Goal: Transaction & Acquisition: Purchase product/service

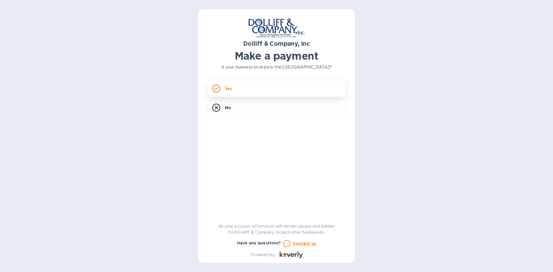
click at [244, 92] on div "Yes" at bounding box center [276, 89] width 138 height 16
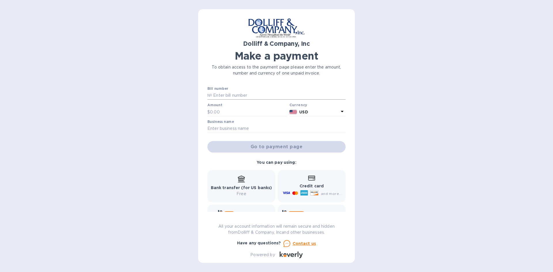
click at [226, 94] on input "text" at bounding box center [279, 95] width 134 height 9
type input "876640"
click at [217, 111] on input "text" at bounding box center [248, 112] width 77 height 9
type input "2,007.71"
click at [245, 129] on input "text" at bounding box center [276, 128] width 138 height 9
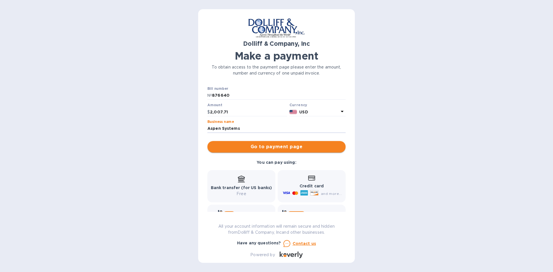
type input "Aspen Systems"
click at [277, 147] on span "Go to payment page" at bounding box center [276, 146] width 129 height 7
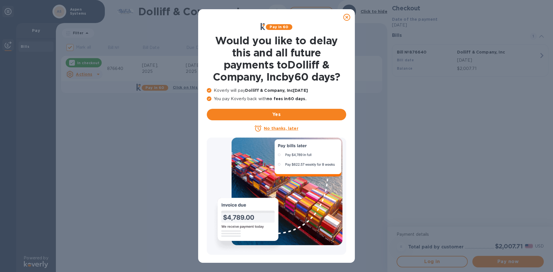
click at [279, 129] on u "No thanks, later" at bounding box center [281, 128] width 34 height 5
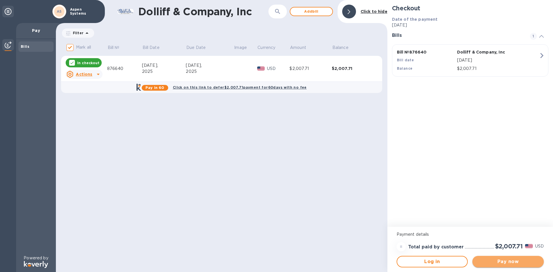
click at [503, 260] on span "Pay now" at bounding box center [508, 261] width 62 height 7
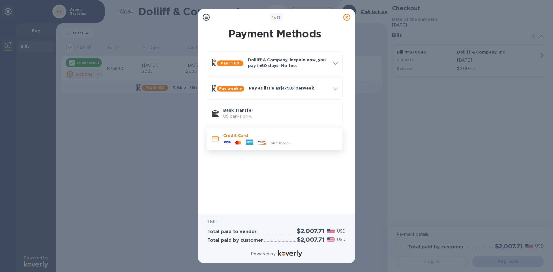
click at [240, 137] on p "Credit Card" at bounding box center [280, 136] width 115 height 6
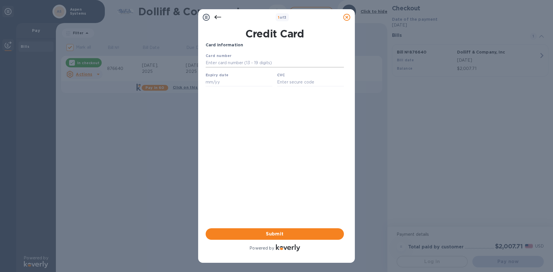
click at [221, 61] on input "text" at bounding box center [275, 63] width 138 height 9
type input "[CREDIT_CARD_NUMBER]"
click at [211, 84] on input "text" at bounding box center [239, 82] width 67 height 9
type input "10/29"
click at [286, 85] on input "text" at bounding box center [310, 82] width 67 height 9
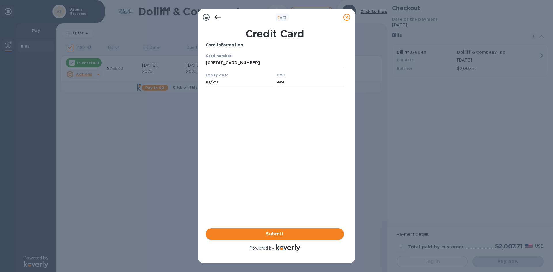
type input "461"
click at [276, 234] on span "Submit" at bounding box center [274, 234] width 129 height 7
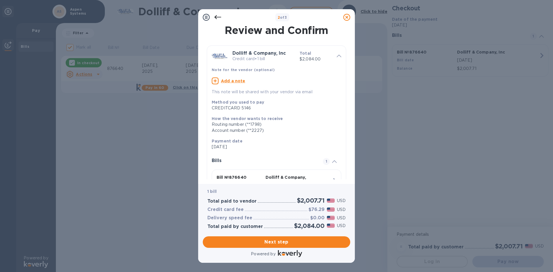
click at [240, 81] on u "Add a note" at bounding box center [233, 81] width 24 height 5
click at [242, 83] on textarea at bounding box center [272, 81] width 120 height 5
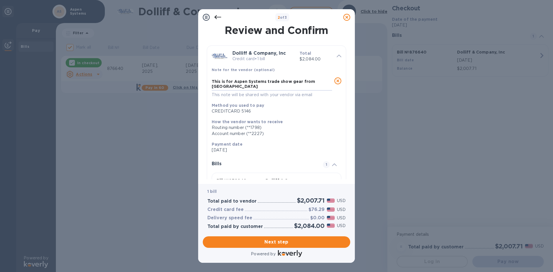
scroll to position [46, 0]
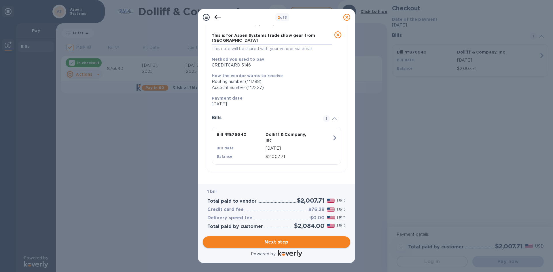
type textarea "This is for Aspen Systems trade show gear from [GEOGRAPHIC_DATA]"
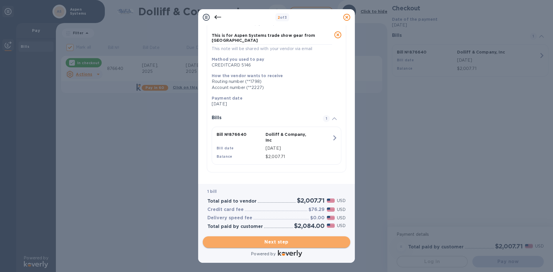
click at [285, 245] on span "Next step" at bounding box center [276, 242] width 138 height 7
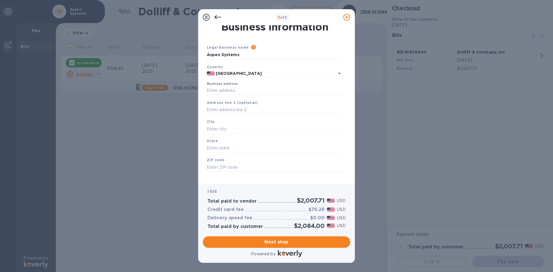
scroll to position [0, 0]
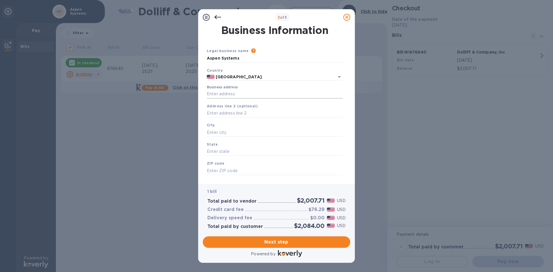
click at [227, 97] on input "Business address" at bounding box center [275, 94] width 136 height 9
type input "[STREET_ADDRESS]"
click at [225, 113] on input "text" at bounding box center [275, 113] width 136 height 9
click at [224, 130] on input "text" at bounding box center [275, 132] width 136 height 9
type input "m"
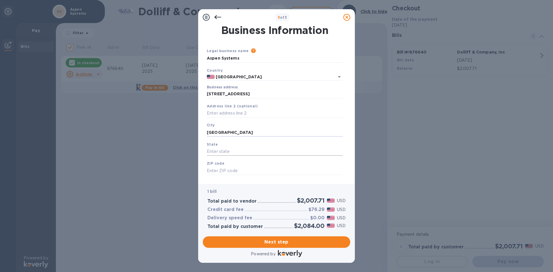
type input "[GEOGRAPHIC_DATA]"
click at [220, 155] on input "text" at bounding box center [275, 151] width 136 height 9
type input "[US_STATE]"
click at [219, 171] on input "text" at bounding box center [275, 170] width 136 height 9
type input "01752"
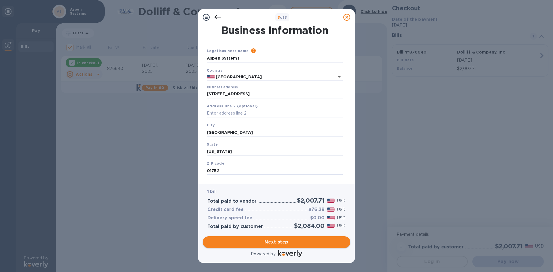
click at [286, 244] on span "Next step" at bounding box center [276, 242] width 138 height 7
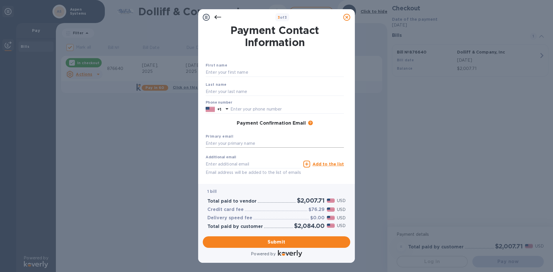
click at [224, 143] on input "text" at bounding box center [275, 143] width 138 height 9
type input "[EMAIL_ADDRESS][DOMAIN_NAME]"
click at [230, 73] on input "text" at bounding box center [275, 72] width 138 height 9
type input "[PERSON_NAME]"
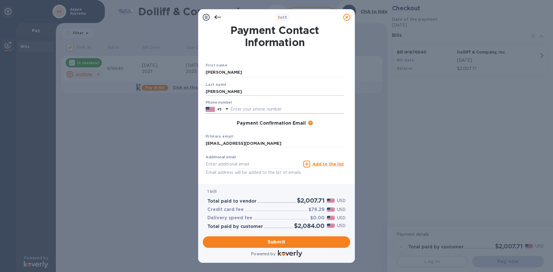
click at [250, 110] on input "text" at bounding box center [286, 109] width 113 height 9
type input "5082815322"
click at [236, 162] on input "text" at bounding box center [253, 164] width 95 height 9
type input "t"
click at [267, 245] on span "Submit" at bounding box center [276, 242] width 138 height 7
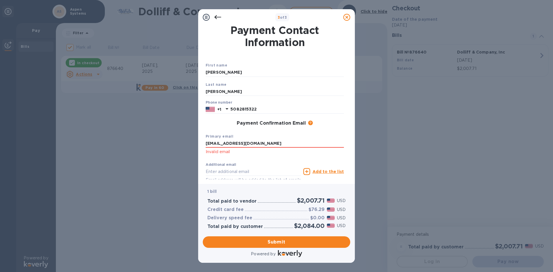
drag, startPoint x: 271, startPoint y: 144, endPoint x: 162, endPoint y: 143, distance: 108.6
click at [163, 143] on div "3 of 3 Payment Contact Information First name [PERSON_NAME] Last name [PERSON_N…" at bounding box center [276, 136] width 553 height 272
type input "[EMAIL_ADDRESS][DOMAIN_NAME]"
click at [222, 171] on input "text" at bounding box center [253, 171] width 95 height 9
click at [272, 240] on span "Submit" at bounding box center [276, 242] width 138 height 7
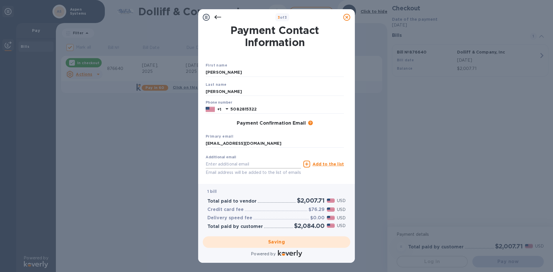
checkbox input "false"
